Goal: Information Seeking & Learning: Understand process/instructions

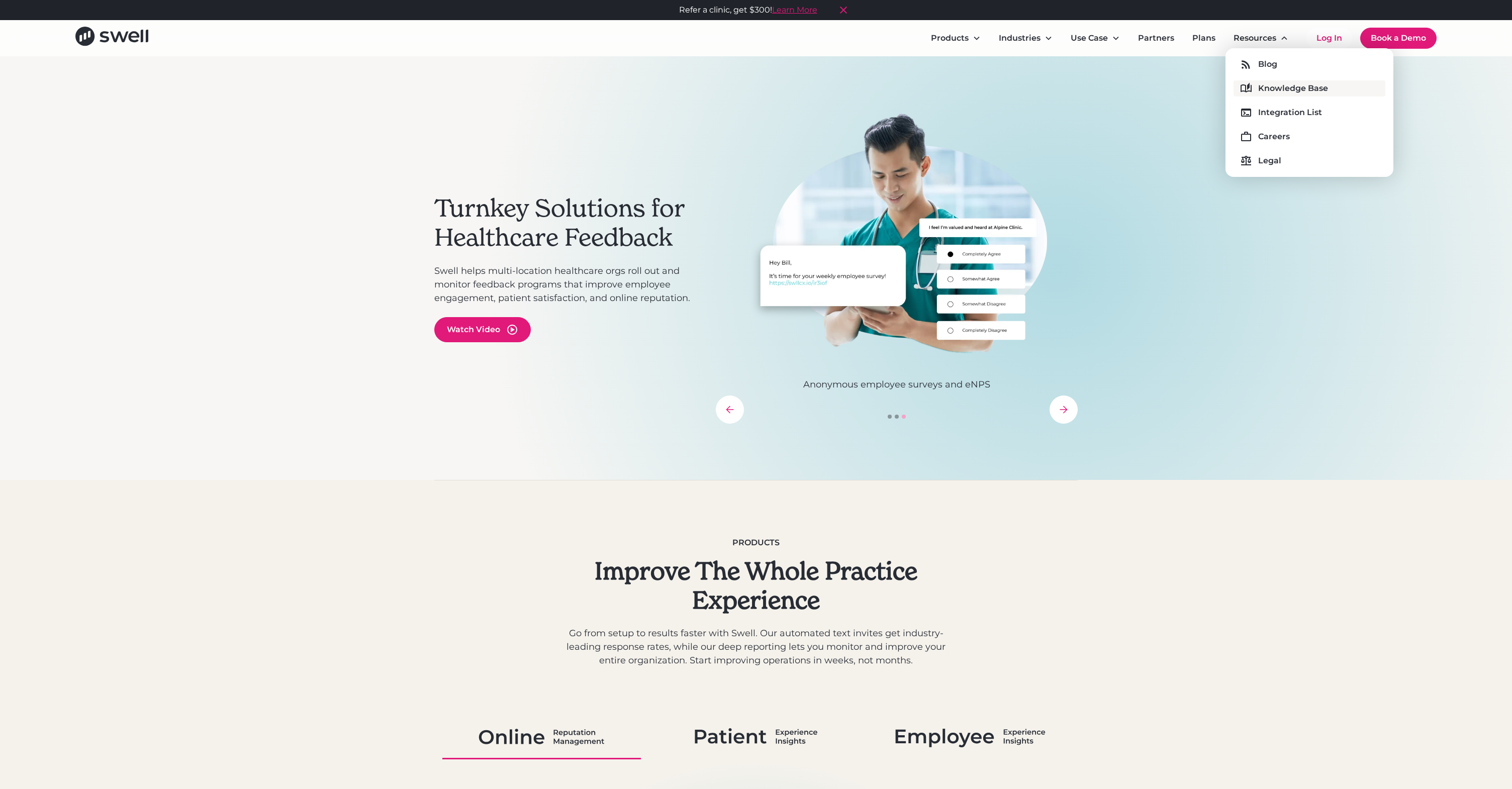
click at [1267, 93] on div "Knowledge Base" at bounding box center [1293, 88] width 70 height 12
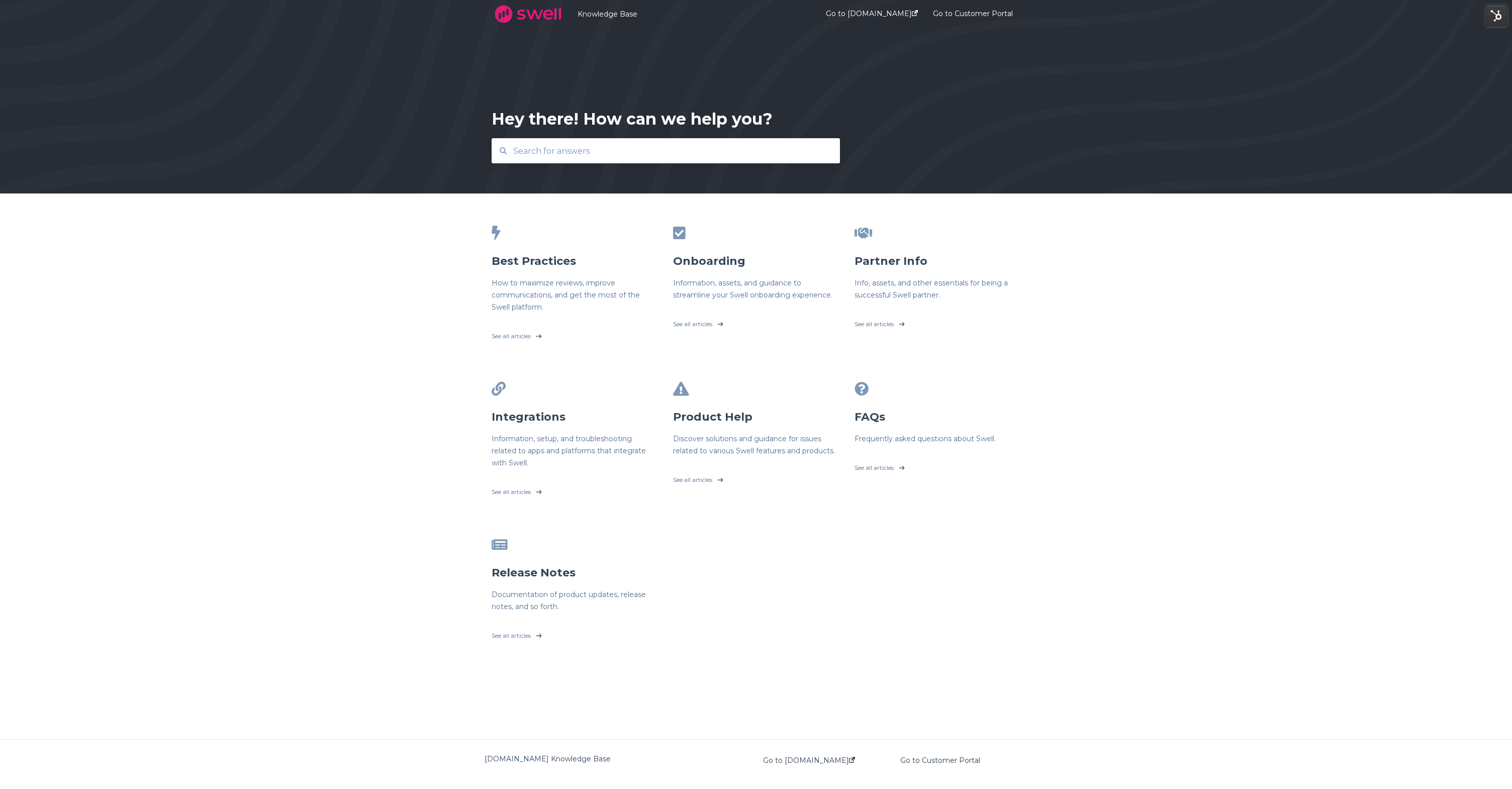
click at [630, 147] on input "text" at bounding box center [666, 151] width 318 height 22
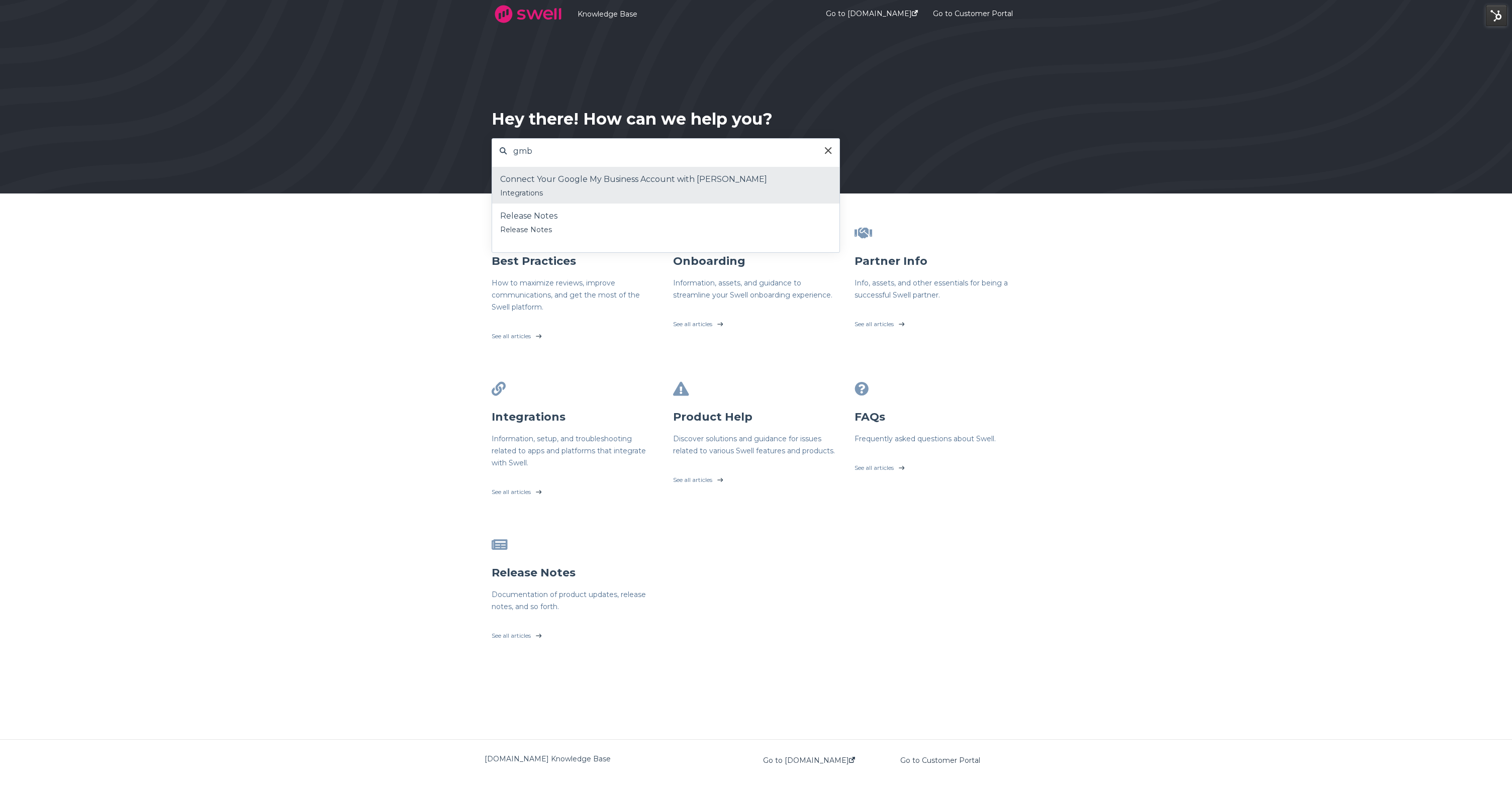
type input "gmb"
click at [614, 184] on div "Connect Your Google My Business Account with [PERSON_NAME]" at bounding box center [666, 180] width 331 height 15
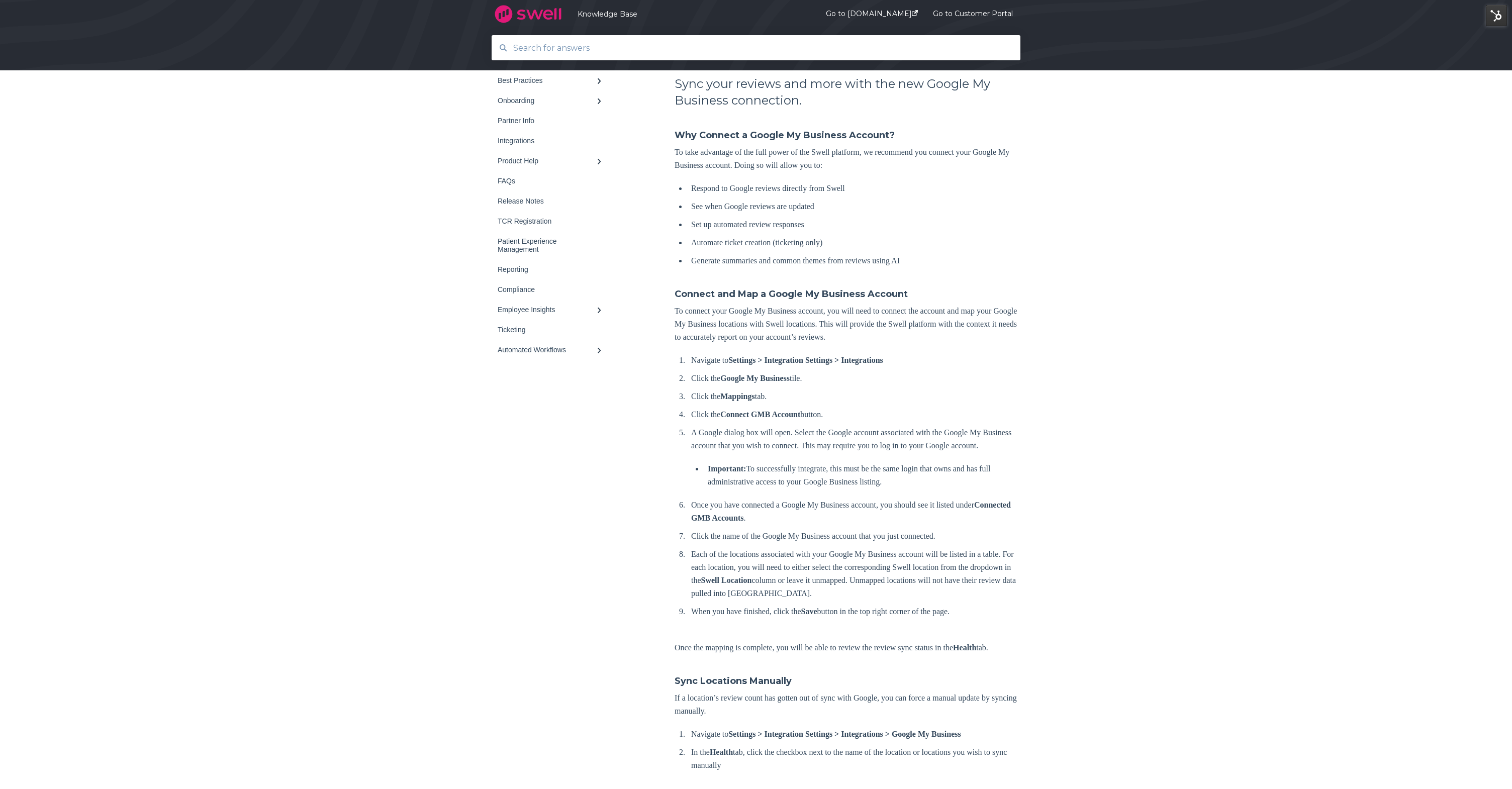
scroll to position [246, 0]
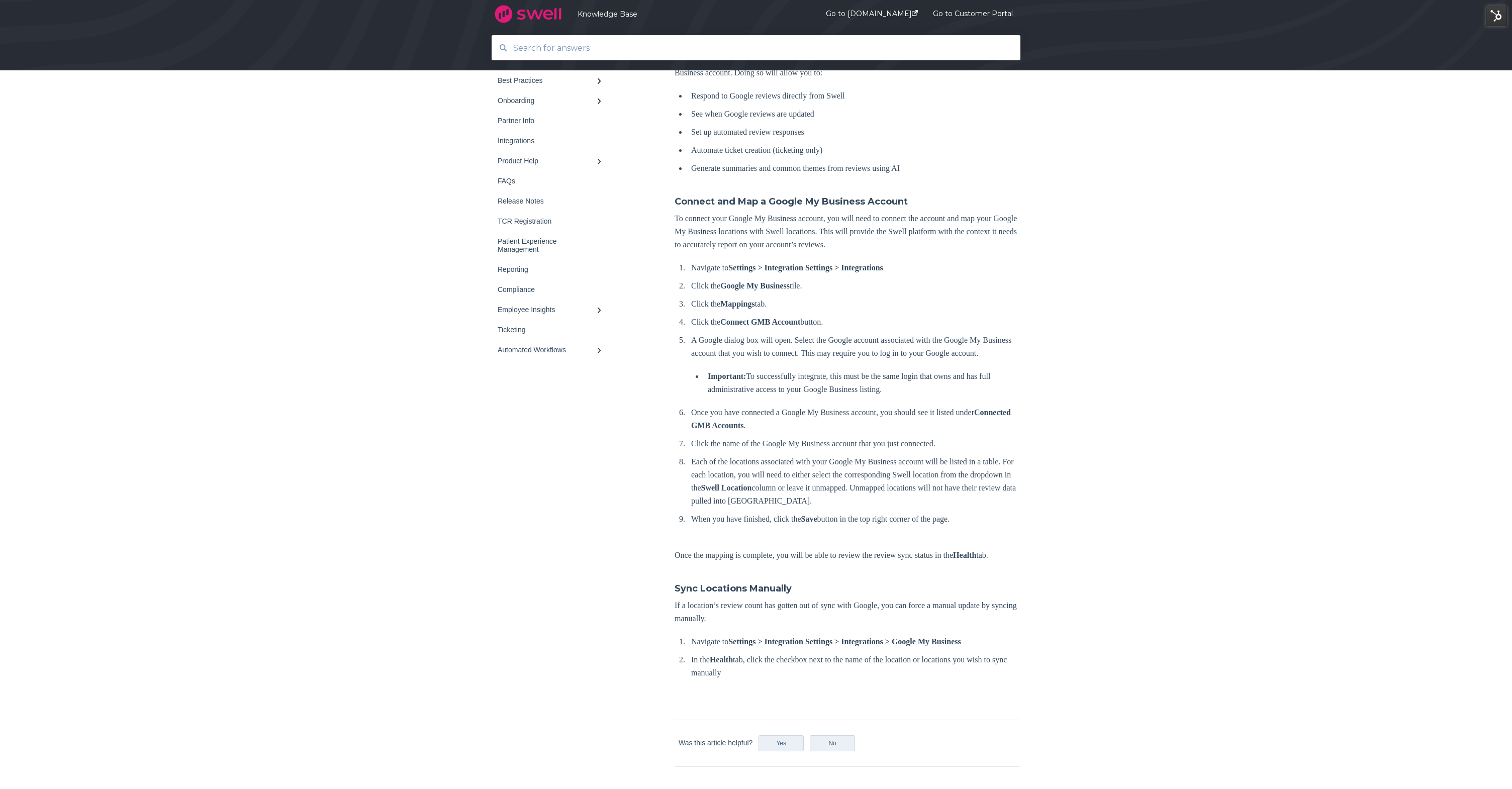
drag, startPoint x: 675, startPoint y: 265, endPoint x: 989, endPoint y: 583, distance: 446.9
click at [989, 583] on div "Connect Your Google My Business Account with [PERSON_NAME] Sync your reviews an…" at bounding box center [847, 309] width 346 height 761
copy div "Loremips do Sitametc > Adipiscinge Seddoeiu > Temporincidi Utlab etd Magnaa En …"
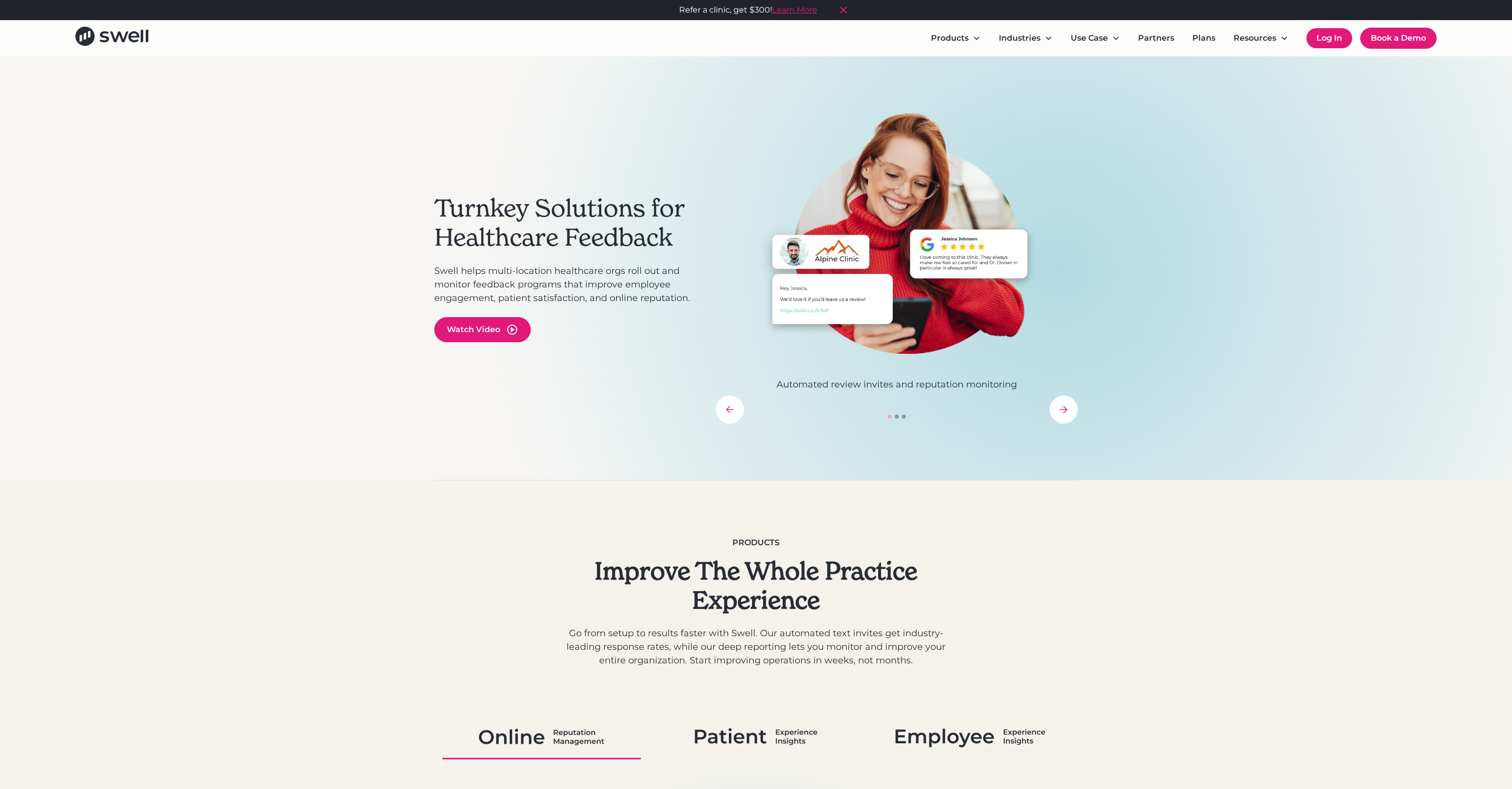
click at [1324, 33] on link "Log In" at bounding box center [1329, 38] width 46 height 20
